Goal: Transaction & Acquisition: Purchase product/service

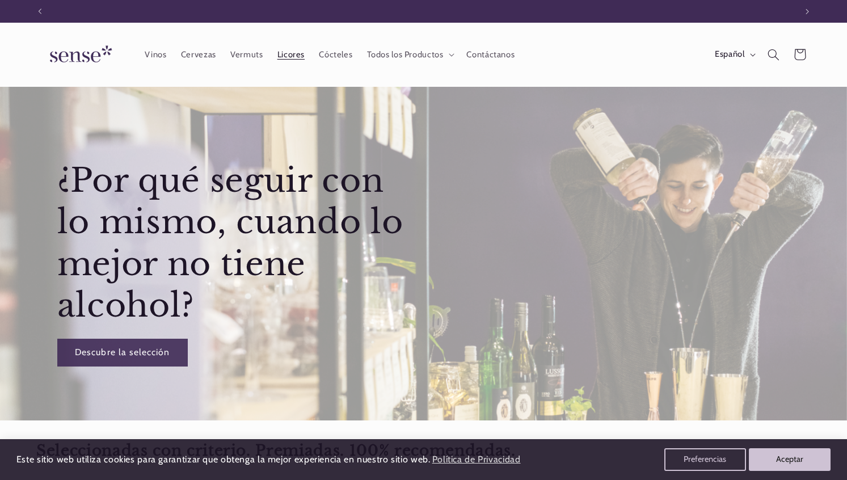
scroll to position [0, 756]
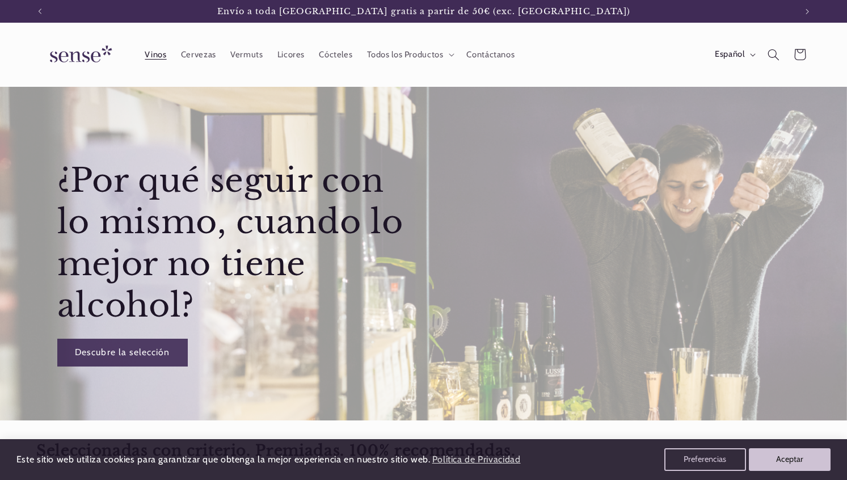
click at [154, 60] on span "Vinos" at bounding box center [156, 54] width 22 height 11
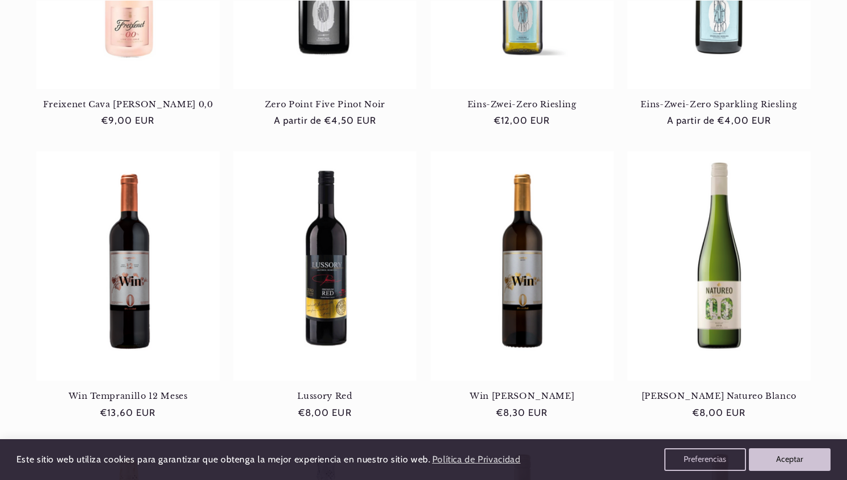
scroll to position [444, 0]
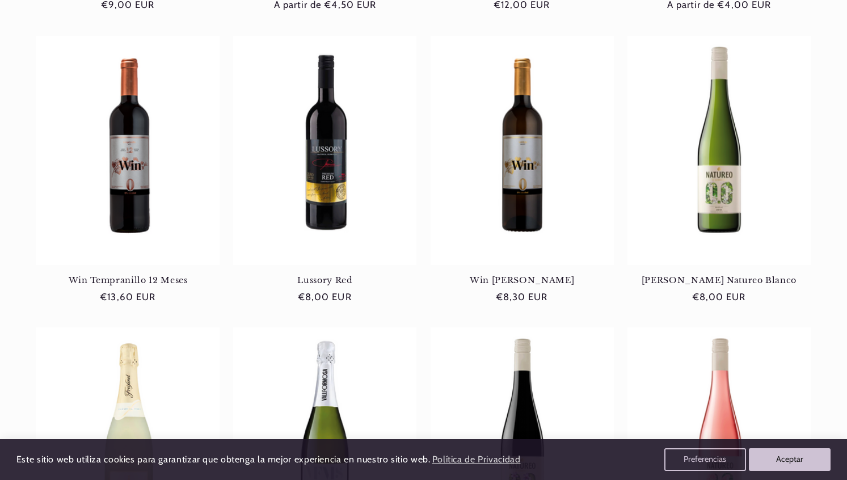
click at [460, 275] on link "Win [PERSON_NAME]" at bounding box center [522, 280] width 183 height 10
